Goal: Transaction & Acquisition: Subscribe to service/newsletter

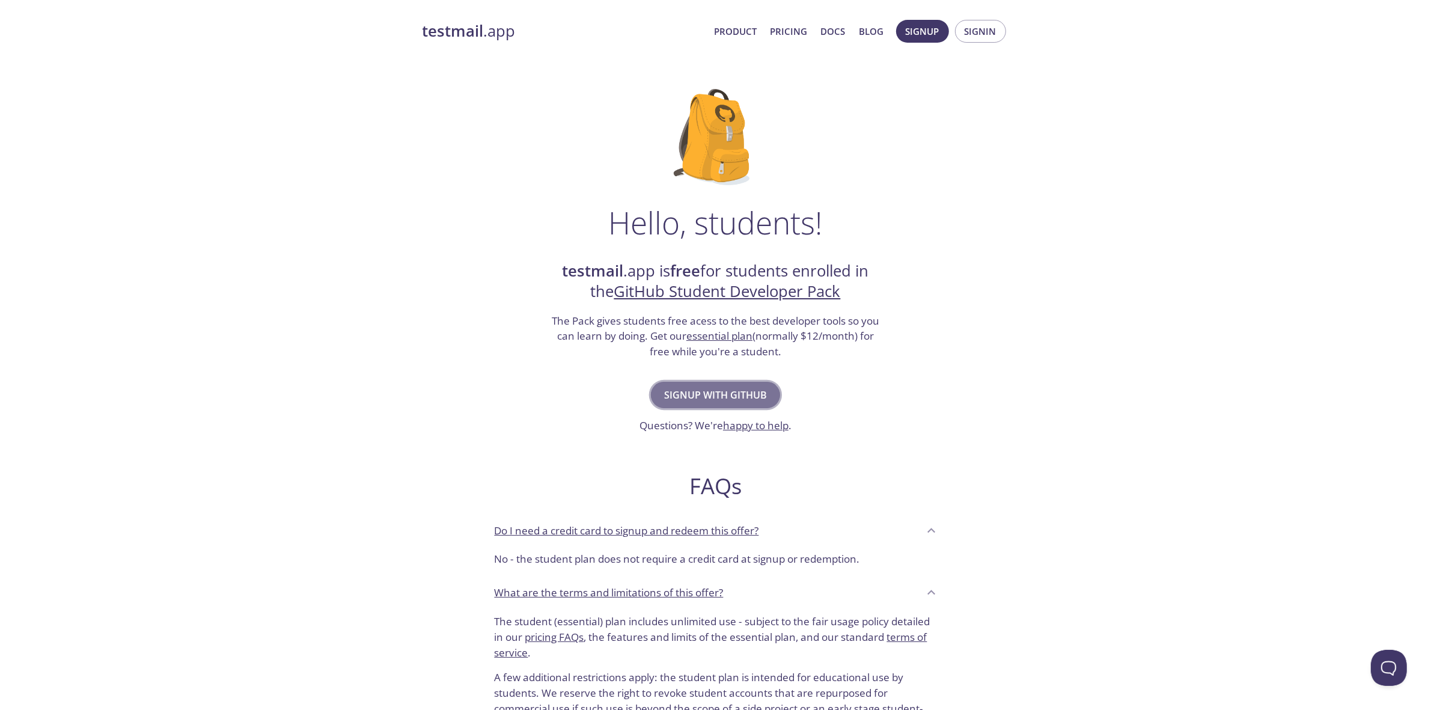
click at [714, 397] on span "Signup with GitHub" at bounding box center [715, 394] width 103 height 17
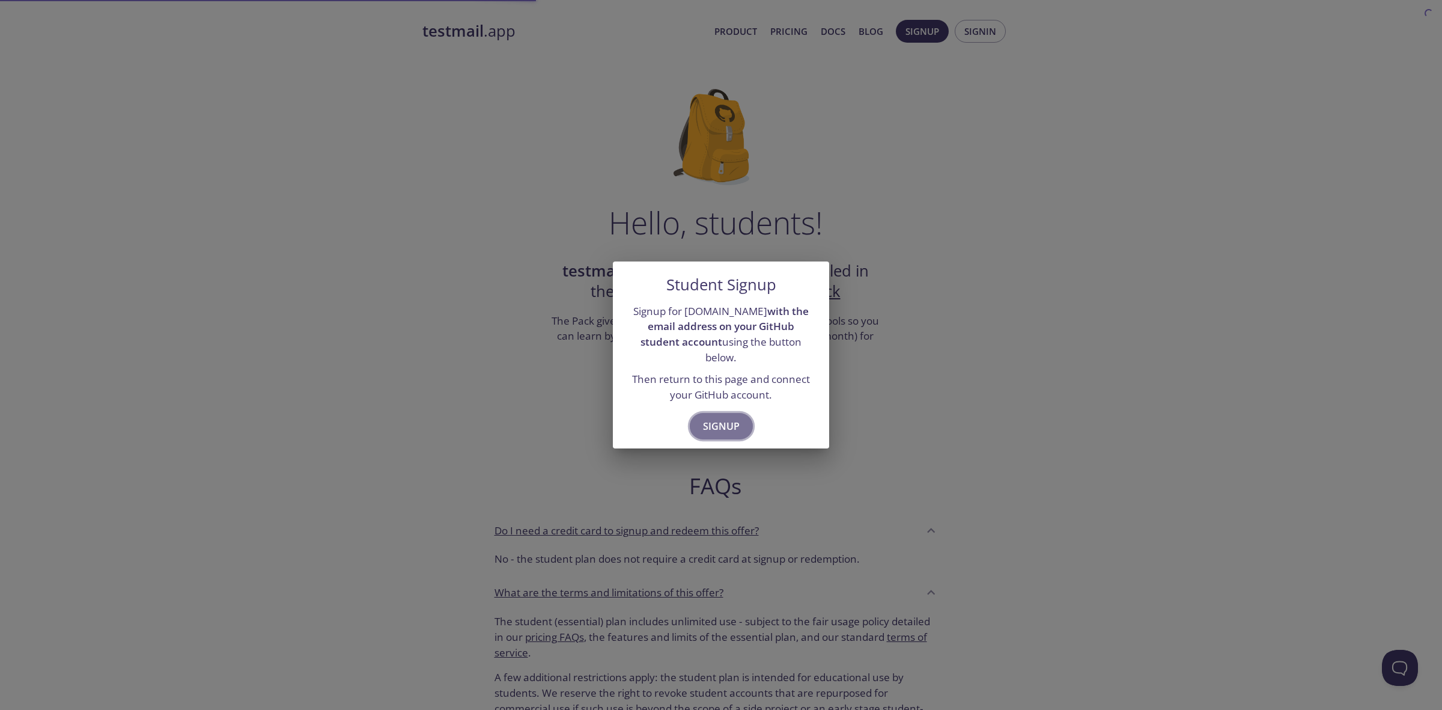
click at [716, 413] on button "Signup" at bounding box center [721, 426] width 63 height 26
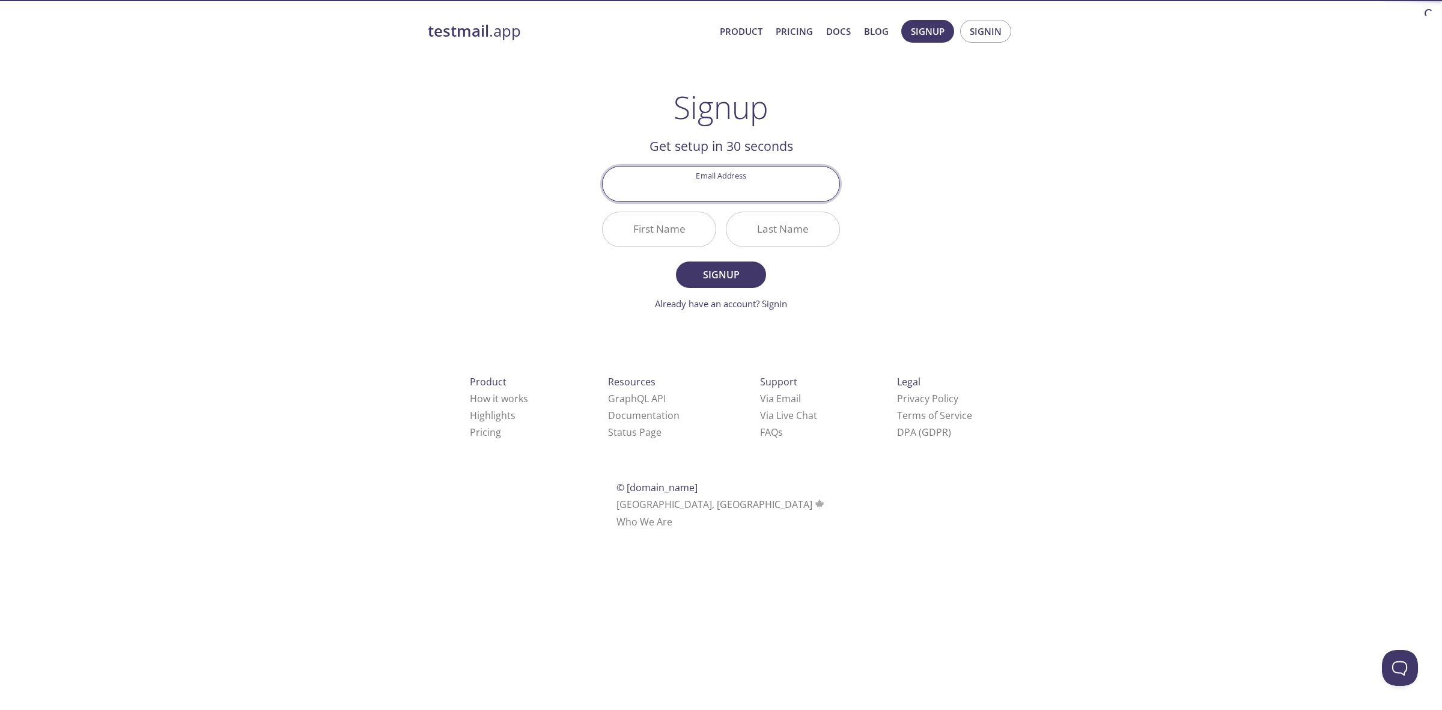
click at [727, 191] on input "Email Address" at bounding box center [721, 183] width 237 height 34
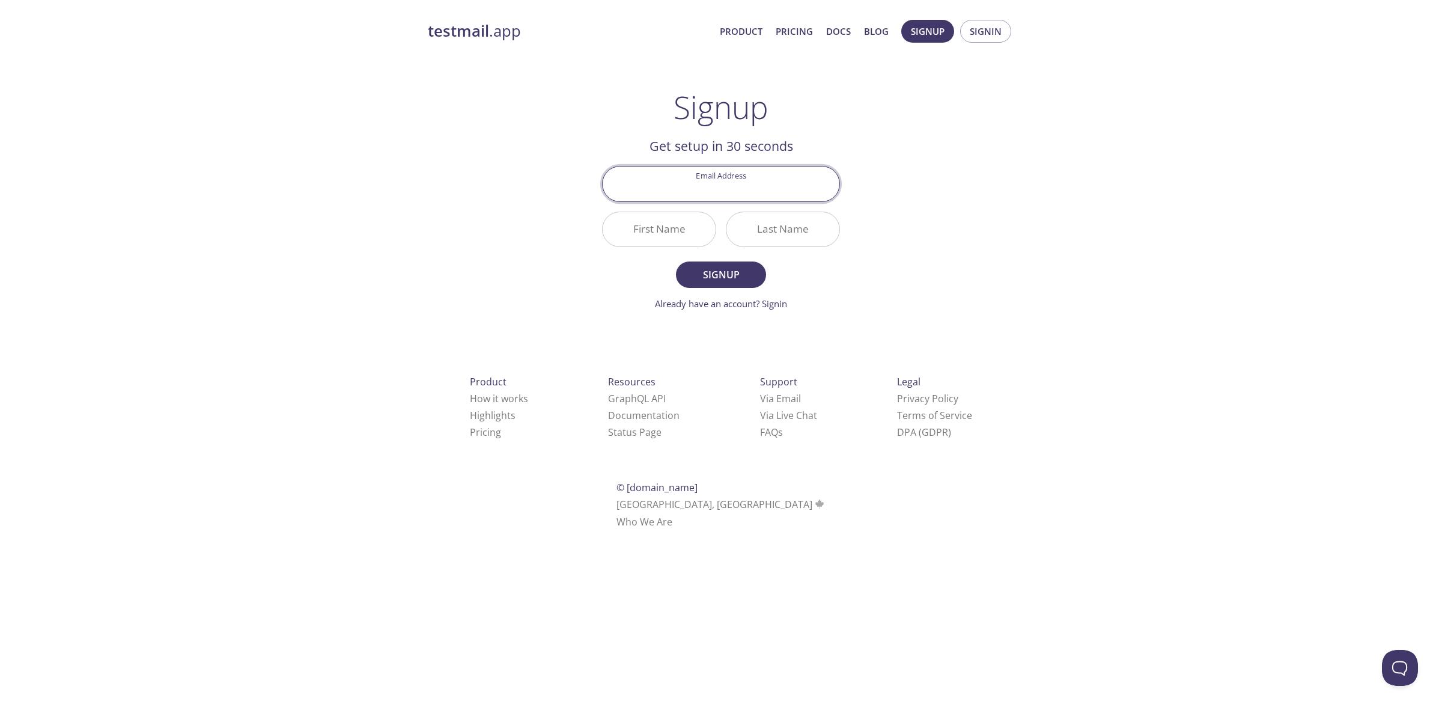
click at [727, 191] on input "Email Address" at bounding box center [721, 183] width 237 height 34
type input "f"
click at [768, 301] on link "Already have an account? Signin" at bounding box center [721, 303] width 132 height 12
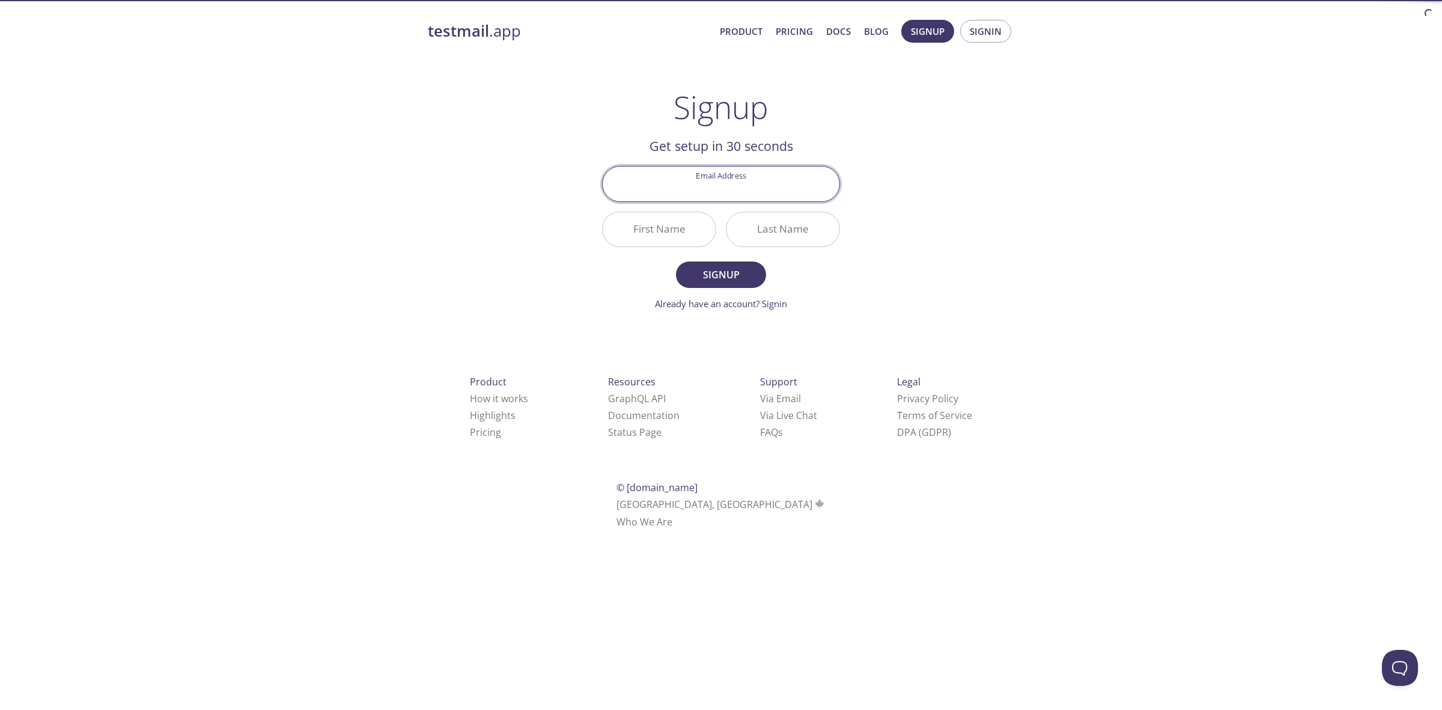
click at [737, 178] on input "Email Address" at bounding box center [721, 183] width 237 height 34
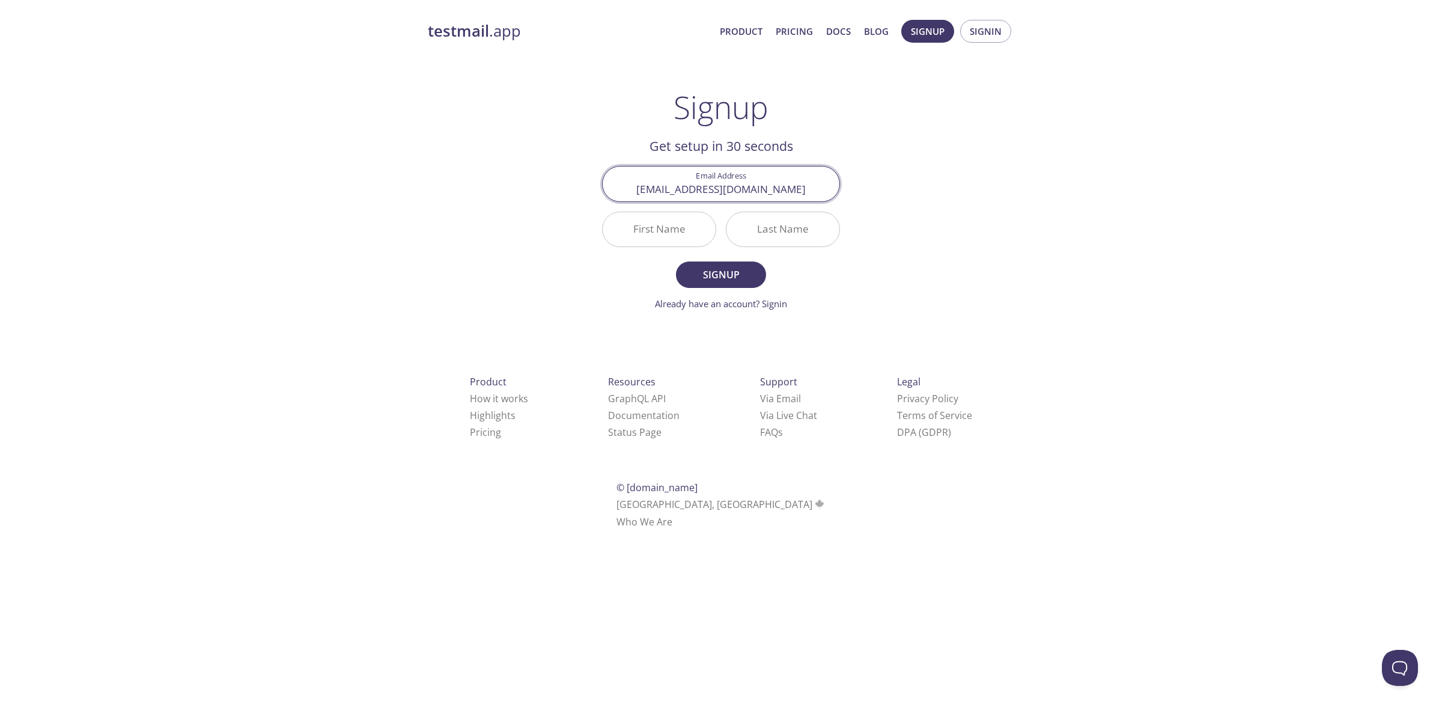
type input "[EMAIL_ADDRESS][DOMAIN_NAME]"
click at [634, 221] on input "First Name" at bounding box center [659, 229] width 113 height 34
type input "Aldi"
click at [808, 237] on input "Last Name" at bounding box center [783, 229] width 113 height 34
type input "fauzi"
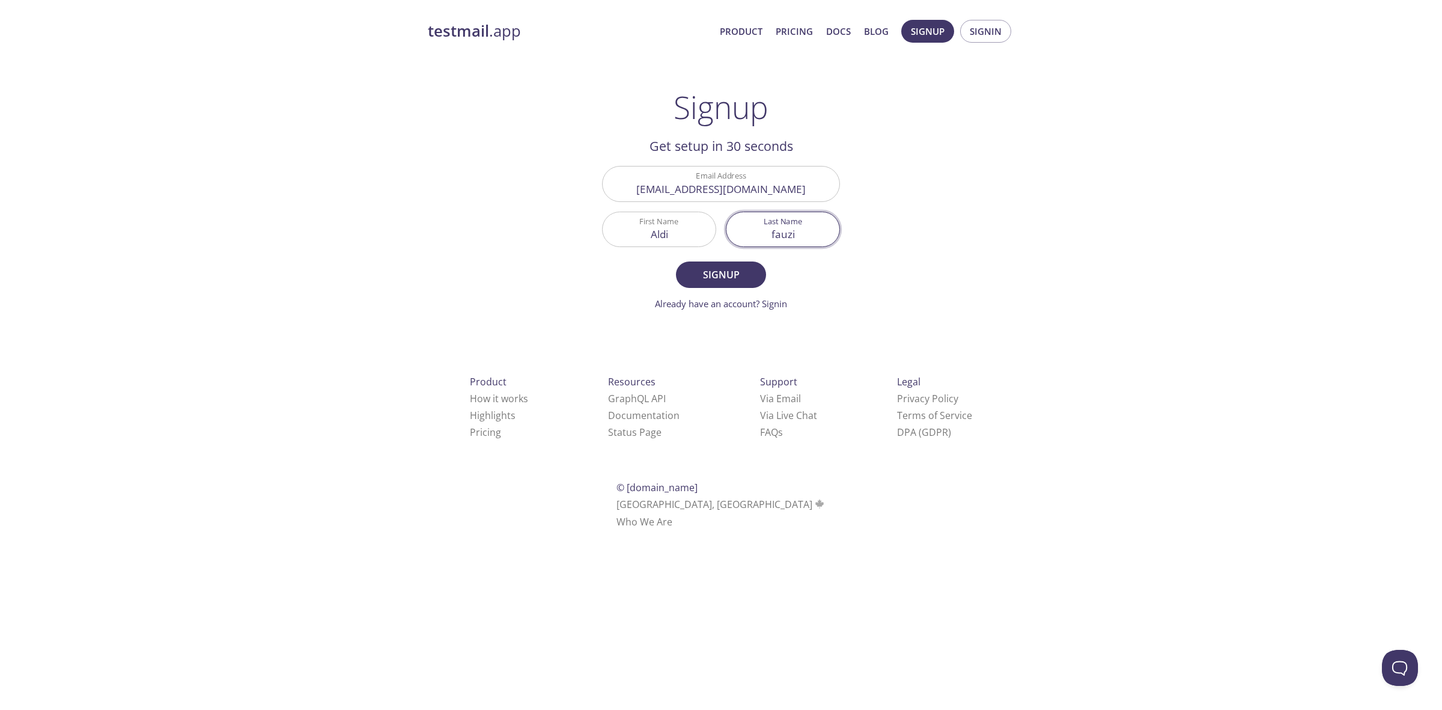
click at [676, 261] on button "Signup" at bounding box center [721, 274] width 90 height 26
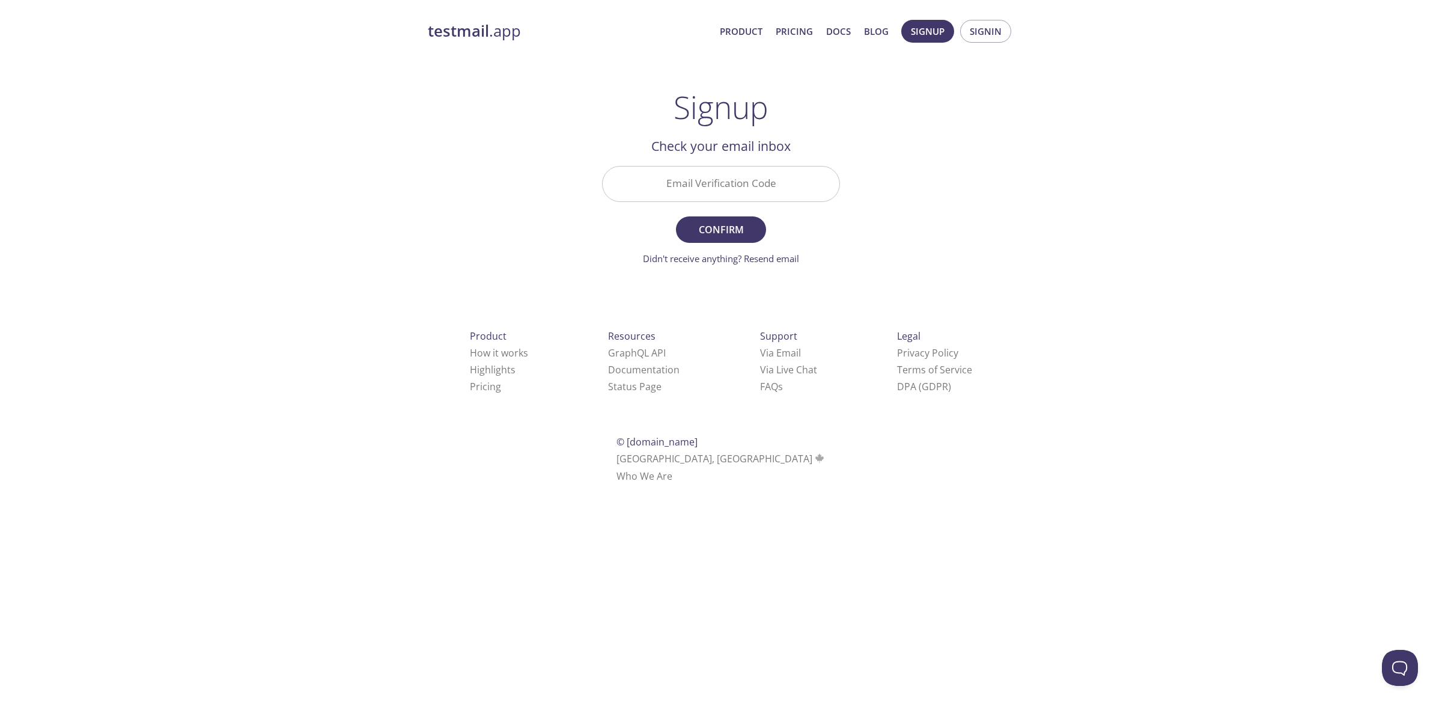
click at [685, 171] on input "Email Verification Code" at bounding box center [721, 183] width 237 height 34
type input "BLRU3RL"
click at [676, 216] on button "Confirm" at bounding box center [721, 229] width 90 height 26
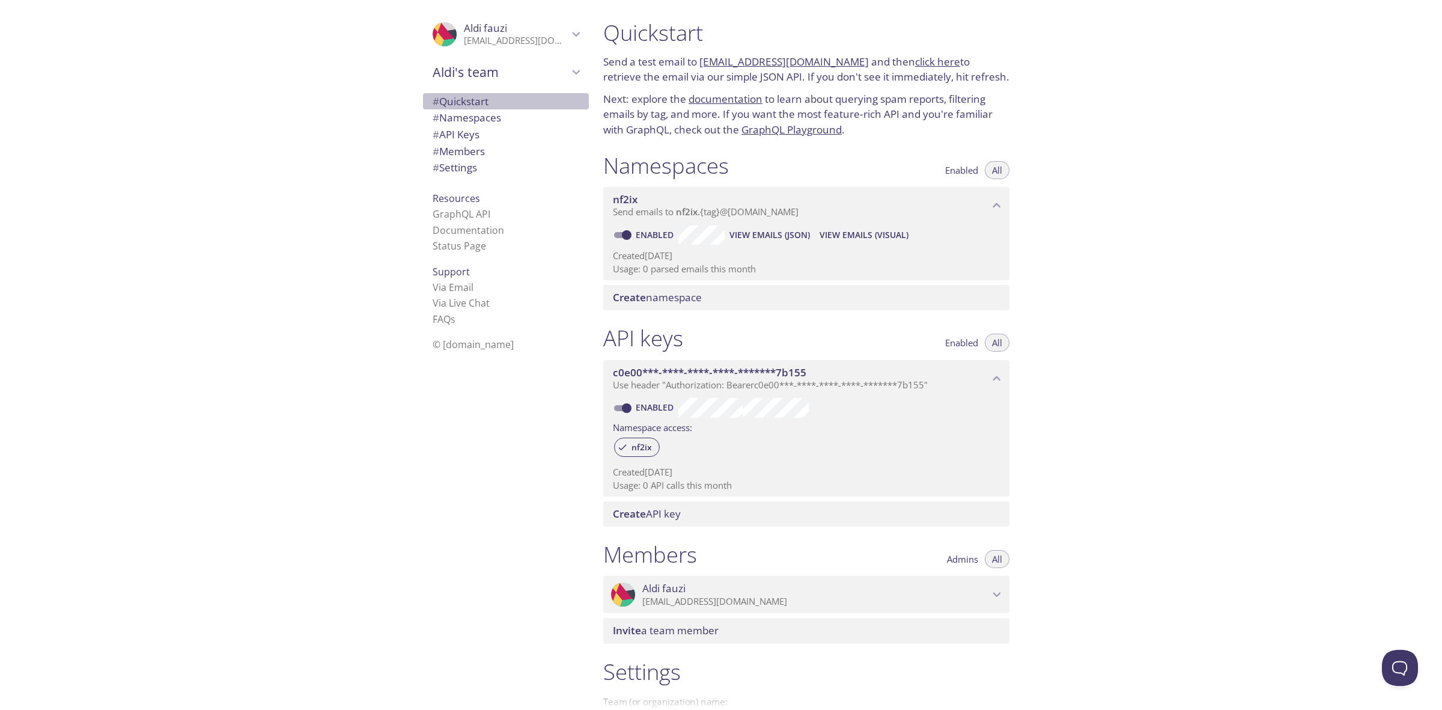
click at [449, 94] on span "# Quickstart" at bounding box center [461, 101] width 56 height 14
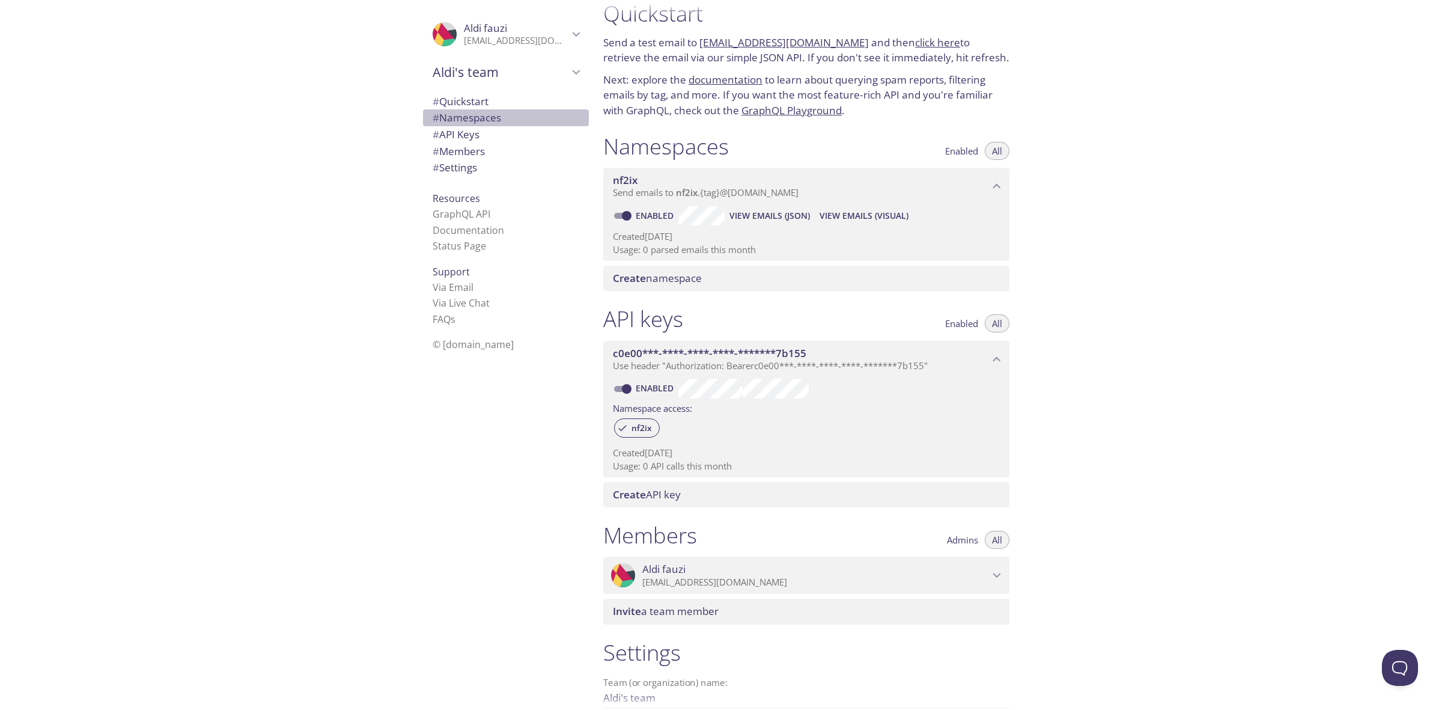
click at [477, 117] on span "# Namespaces" at bounding box center [467, 118] width 69 height 14
